Goal: Task Accomplishment & Management: Use online tool/utility

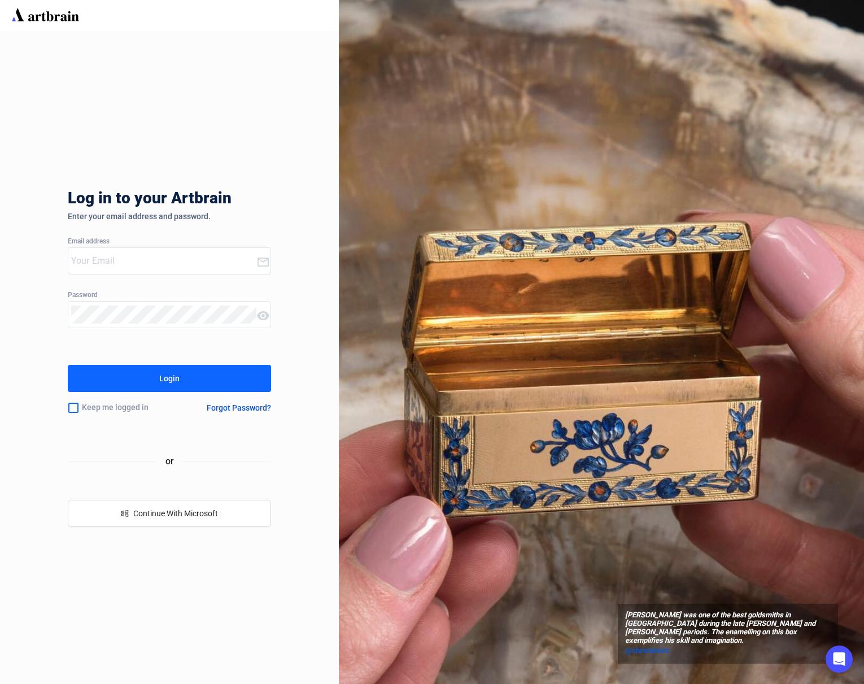
type input "[EMAIL_ADDRESS][DOMAIN_NAME]"
click at [189, 379] on button "Login" at bounding box center [169, 378] width 203 height 27
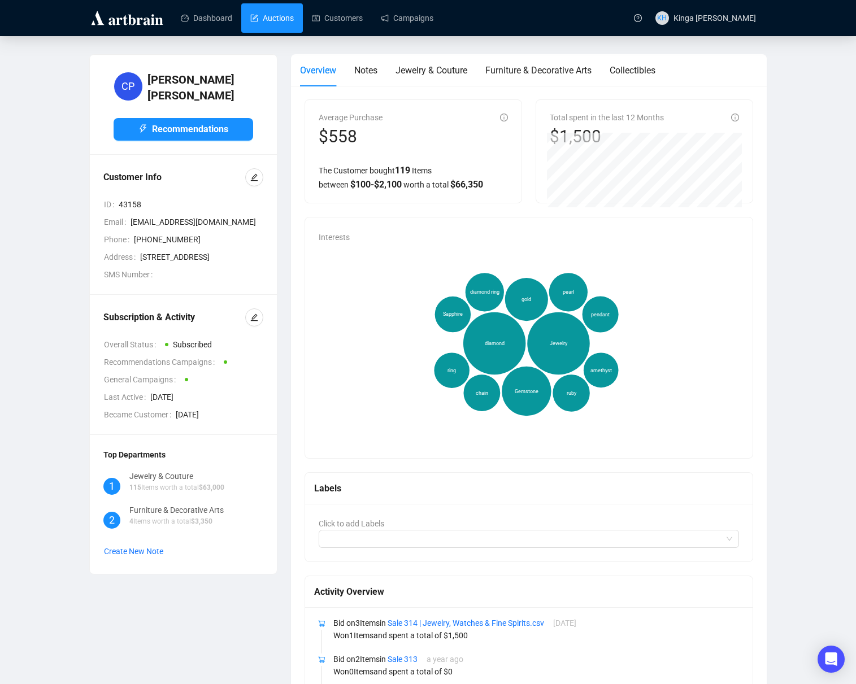
click at [285, 15] on link "Auctions" at bounding box center [271, 17] width 43 height 29
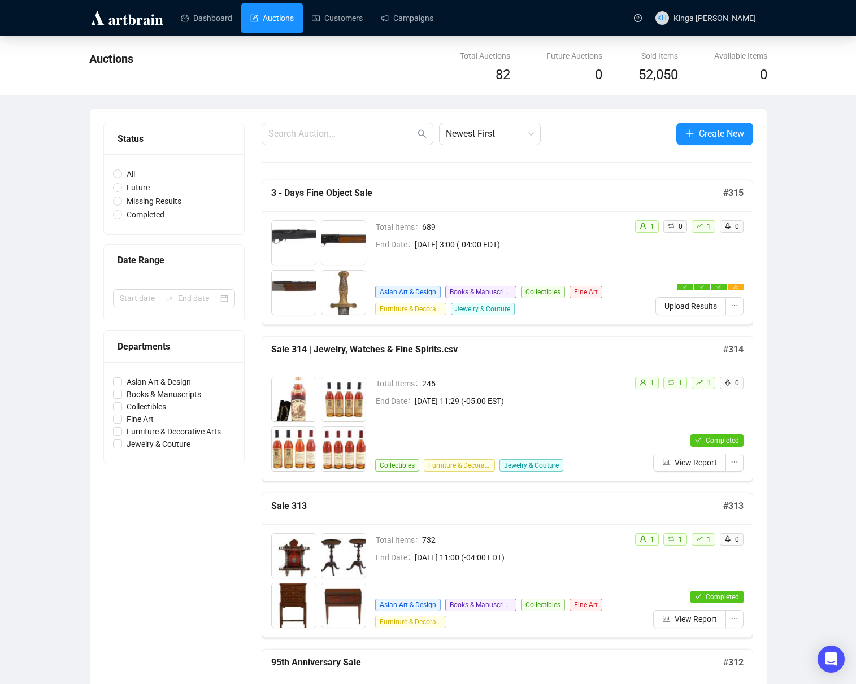
click at [684, 305] on span "Upload Results" at bounding box center [690, 306] width 53 height 12
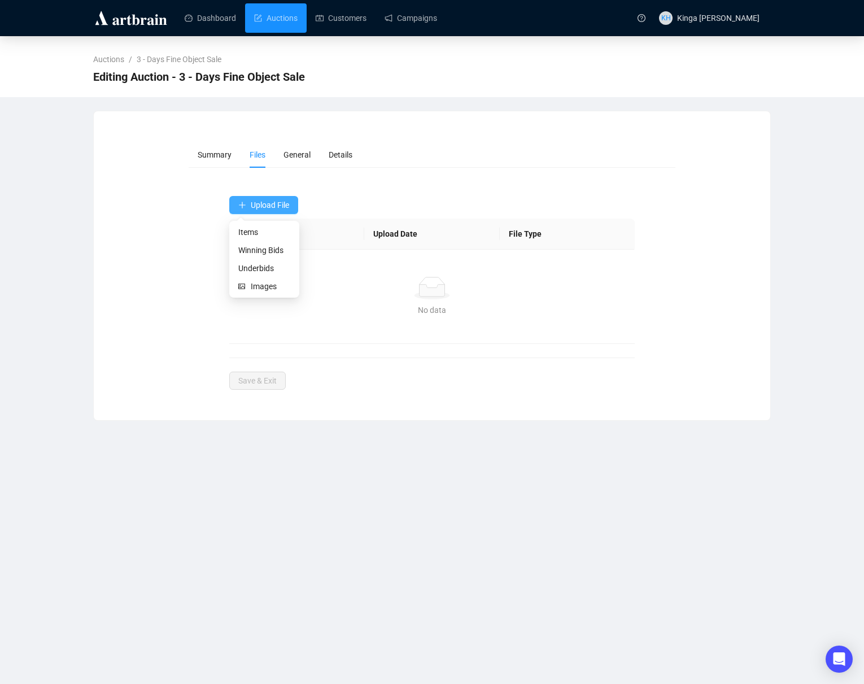
click at [272, 203] on span "Upload File" at bounding box center [270, 204] width 38 height 9
click at [255, 232] on span "Items" at bounding box center [264, 232] width 52 height 12
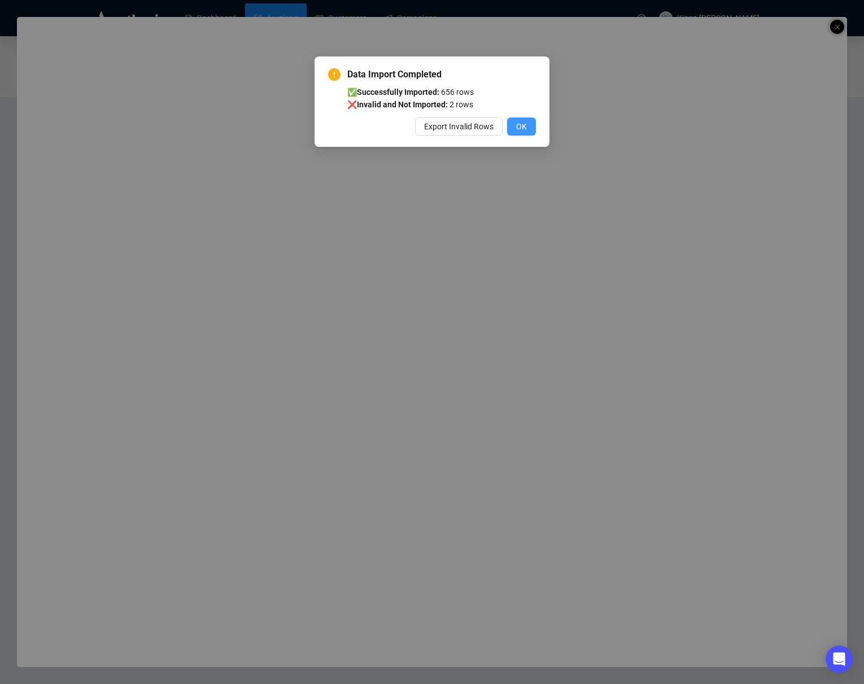
click at [514, 128] on button "OK" at bounding box center [521, 126] width 29 height 18
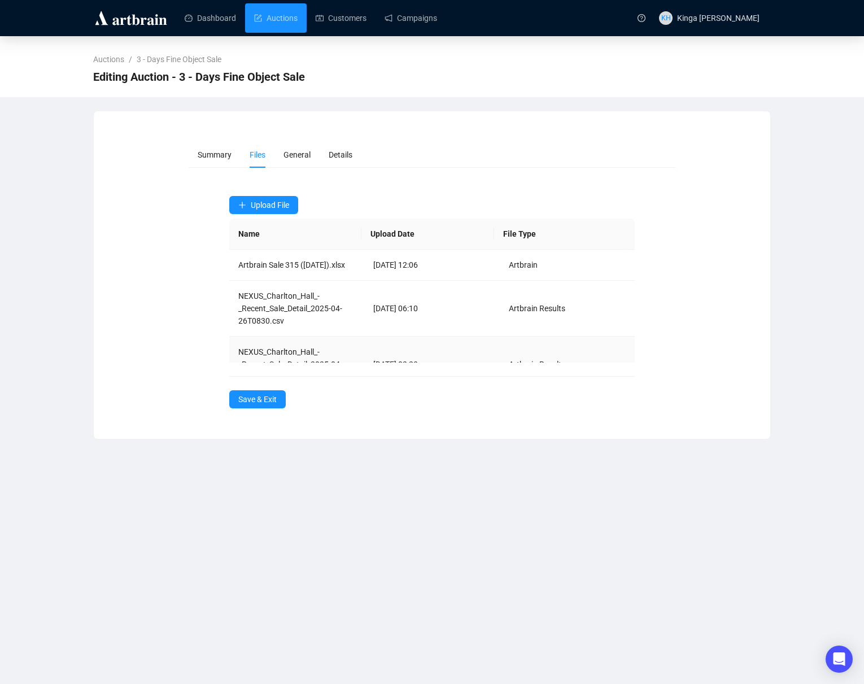
scroll to position [73, 0]
click at [290, 151] on span "General" at bounding box center [296, 154] width 27 height 9
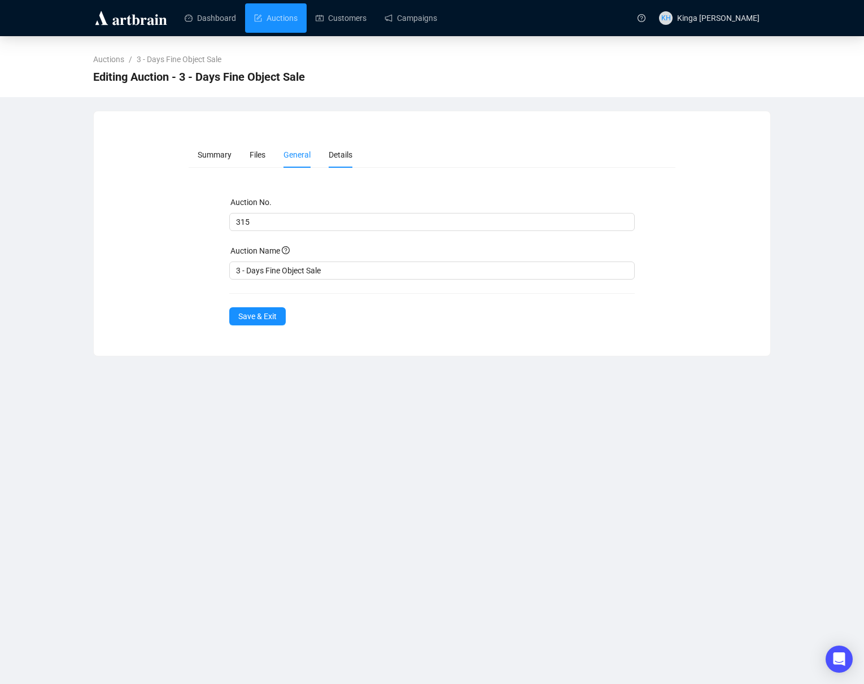
click at [331, 155] on span "Details" at bounding box center [341, 154] width 24 height 9
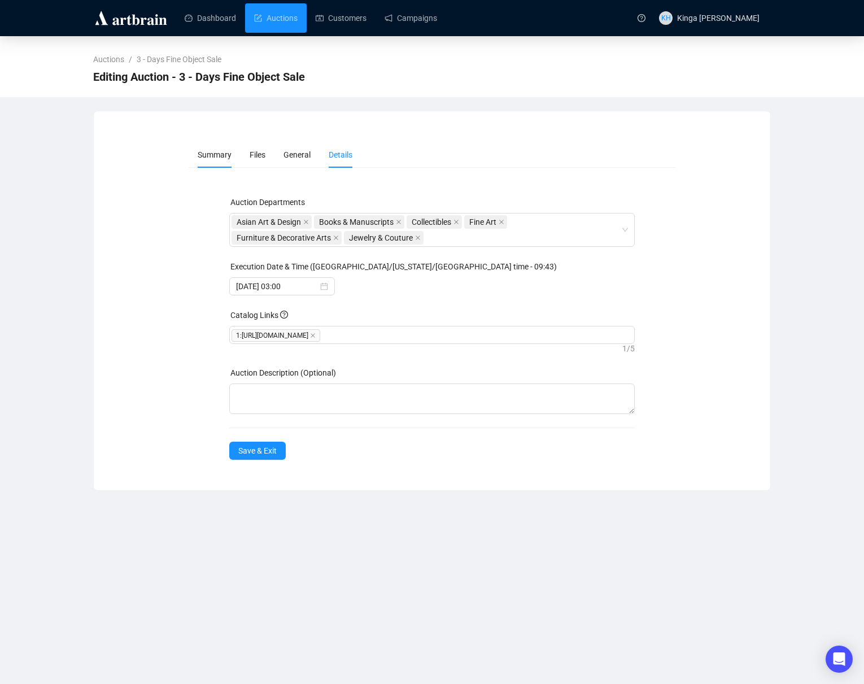
click at [203, 154] on span "Summary" at bounding box center [215, 154] width 34 height 9
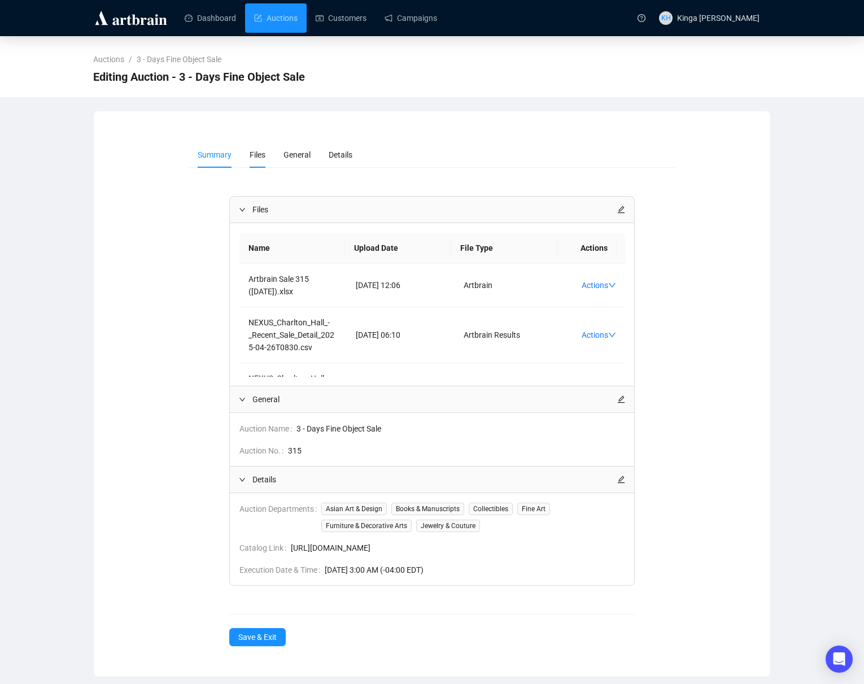
click at [258, 155] on span "Files" at bounding box center [258, 154] width 16 height 9
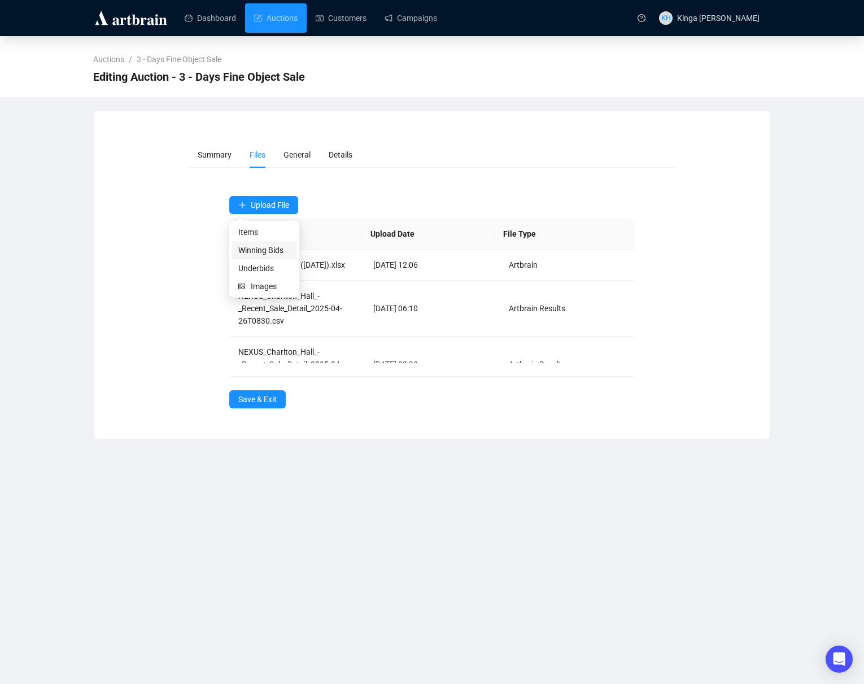
click at [266, 247] on span "Winning Bids" at bounding box center [264, 250] width 52 height 12
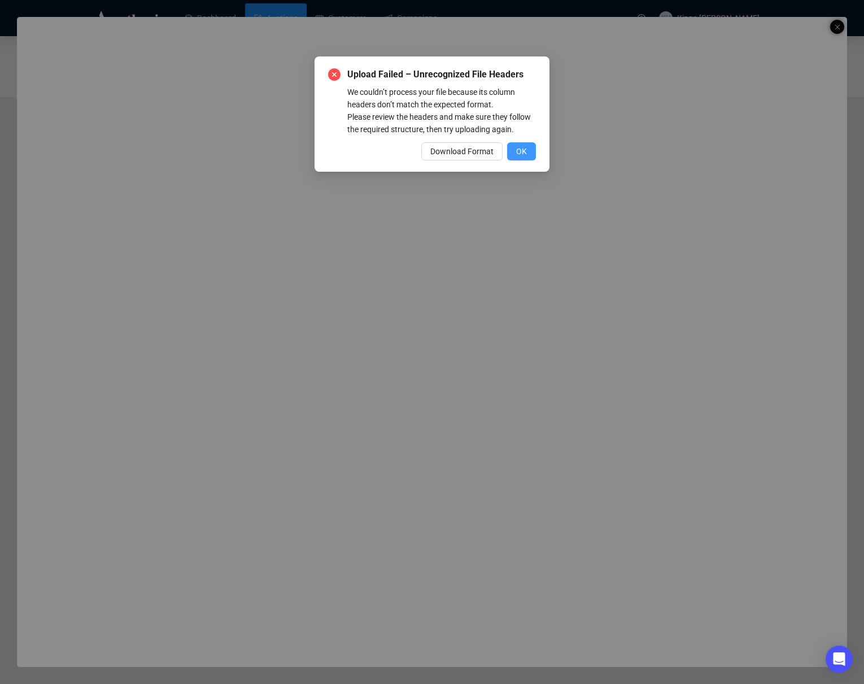
click at [521, 149] on span "OK" at bounding box center [521, 151] width 11 height 12
